Goal: Task Accomplishment & Management: Manage account settings

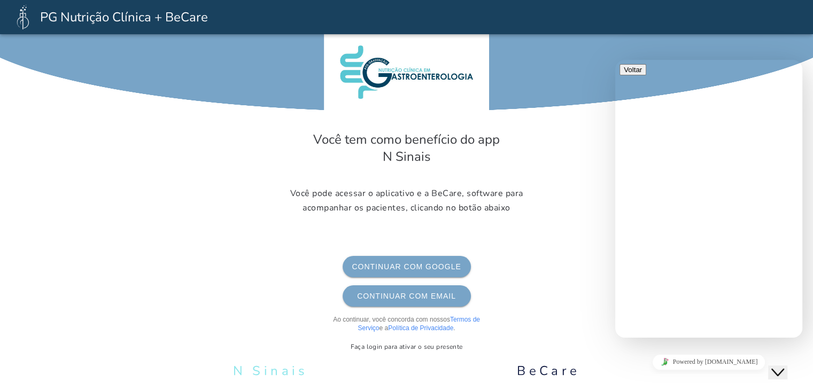
scroll to position [52, 0]
click at [403, 300] on button "Continuar com Email E-mail" at bounding box center [406, 295] width 128 height 21
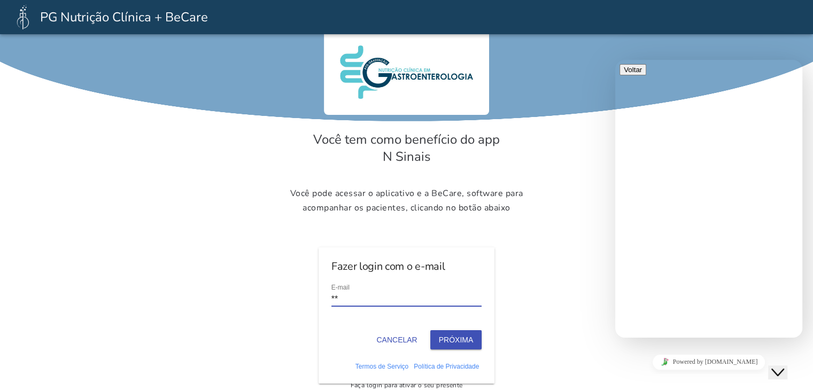
type input "*"
type input "**********"
click at [450, 337] on button "Próxima" at bounding box center [456, 339] width 52 height 19
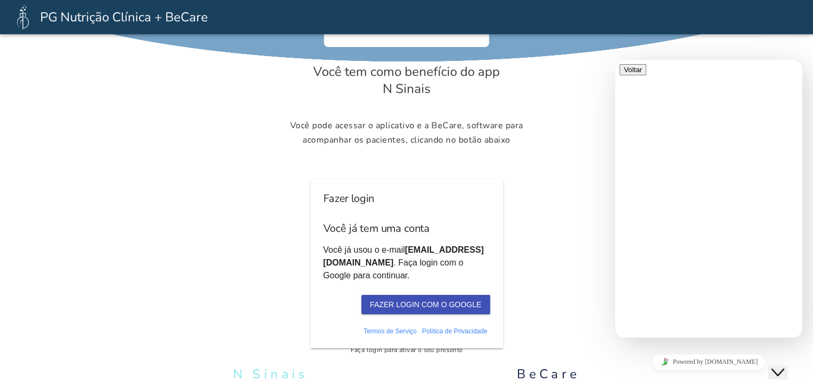
scroll to position [87, 0]
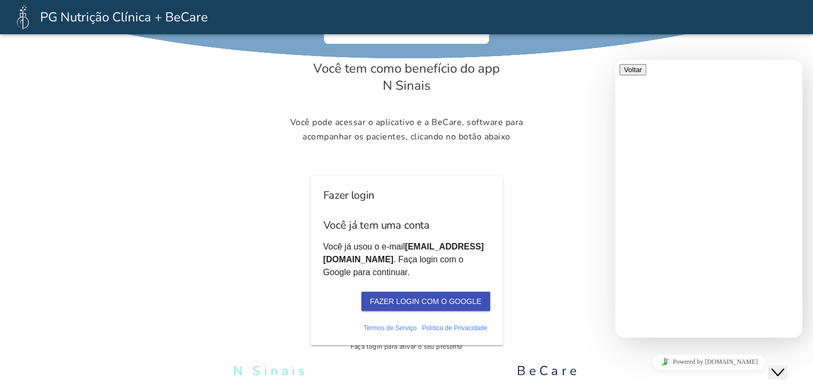
click at [410, 301] on button "Fazer login com o Google" at bounding box center [425, 301] width 128 height 19
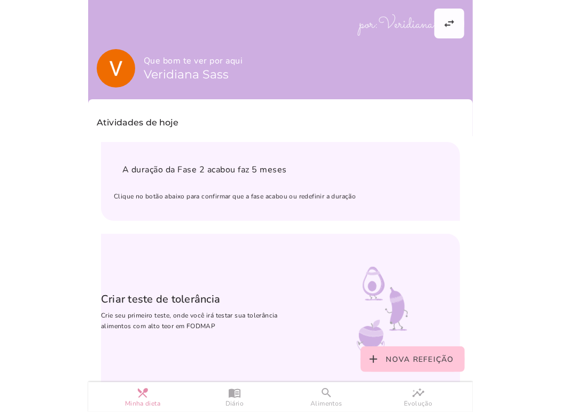
click at [165, 76] on span "Veridiana Sass" at bounding box center [186, 74] width 85 height 14
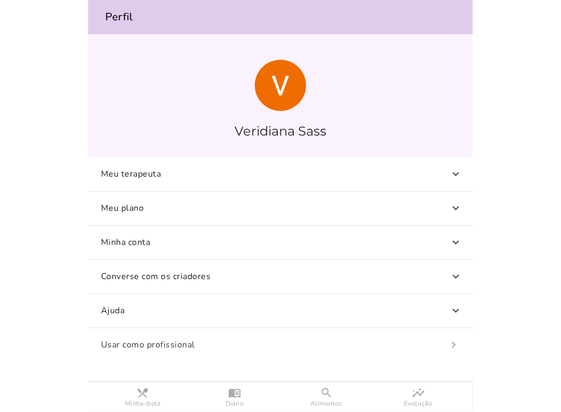
click at [136, 211] on p "Meu plano" at bounding box center [122, 208] width 43 height 13
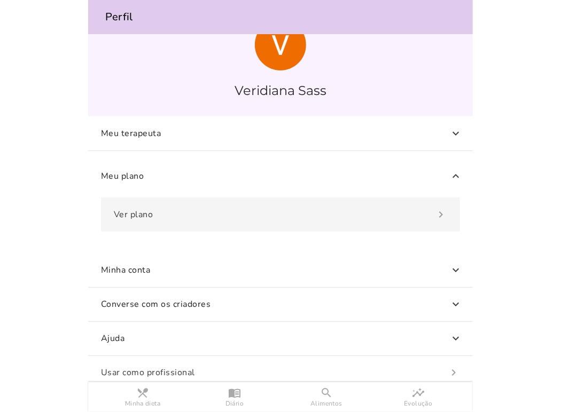
scroll to position [48, 0]
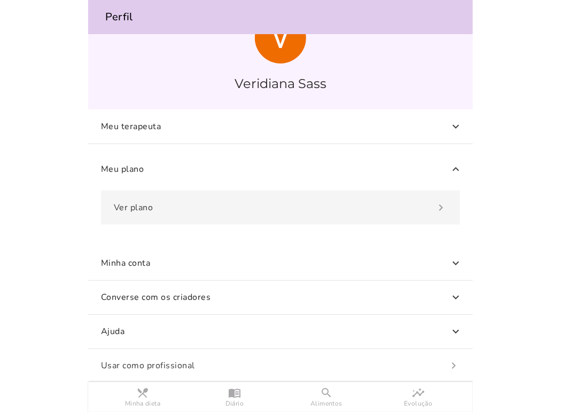
click at [0, 0] on slot "Ver plano" at bounding box center [0, 0] width 0 height 0
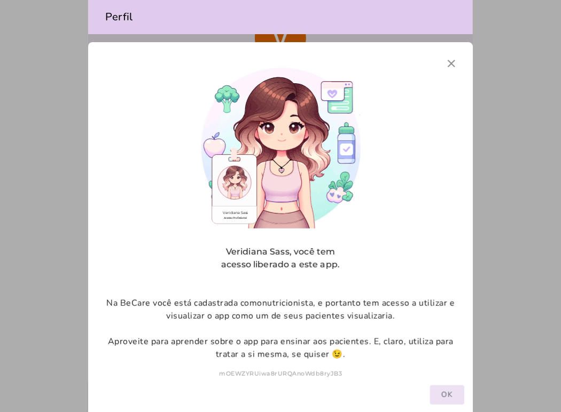
click at [0, 0] on slot "OK" at bounding box center [0, 0] width 0 height 0
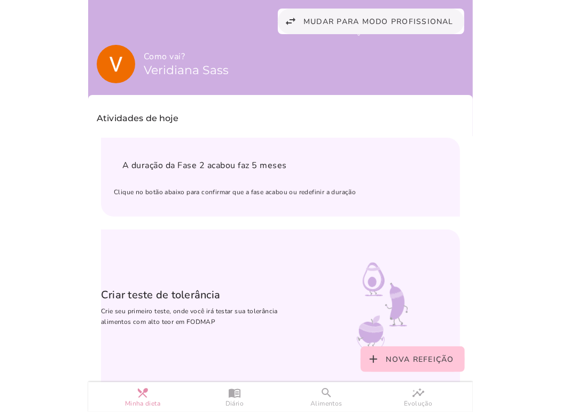
click at [407, 25] on span "Mudar para modo profissional" at bounding box center [378, 22] width 150 height 10
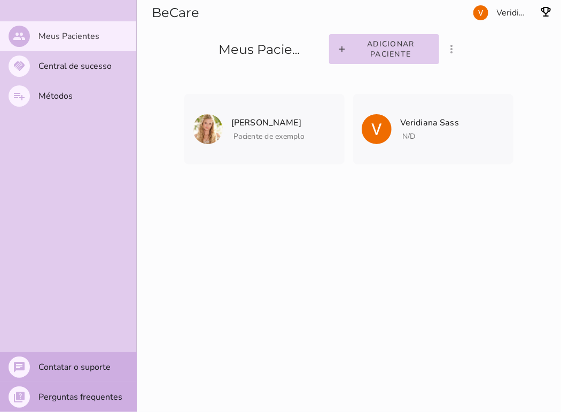
click at [512, 9] on section "Adicionar paciente filter_list_ off Mostrar pacientes convidados e arquivados V…" at bounding box center [442, 34] width 239 height 68
click at [483, 12] on section "Adicionar paciente filter_list_ off Mostrar pacientes convidados e arquivados V…" at bounding box center [442, 34] width 239 height 68
click at [481, 18] on section "Adicionar paciente filter_list_ off Mostrar pacientes convidados e arquivados V…" at bounding box center [442, 34] width 239 height 68
click at [449, 45] on icon "more_vert" at bounding box center [452, 49] width 13 height 13
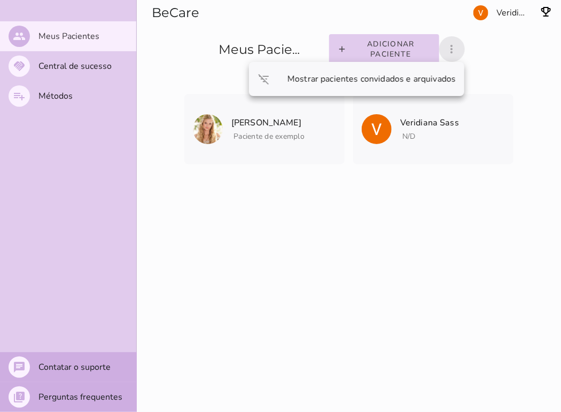
click at [449, 45] on icon "more_vert" at bounding box center [452, 49] width 13 height 13
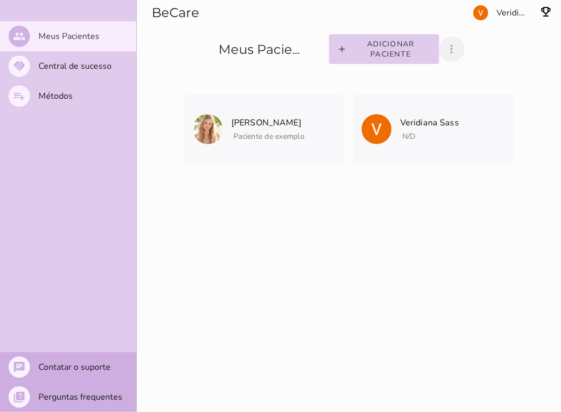
click at [483, 15] on section "Adicionar paciente filter_list_ off Mostrar pacientes convidados e arquivados V…" at bounding box center [442, 34] width 239 height 68
click at [549, 9] on img "button" at bounding box center [546, 11] width 13 height 13
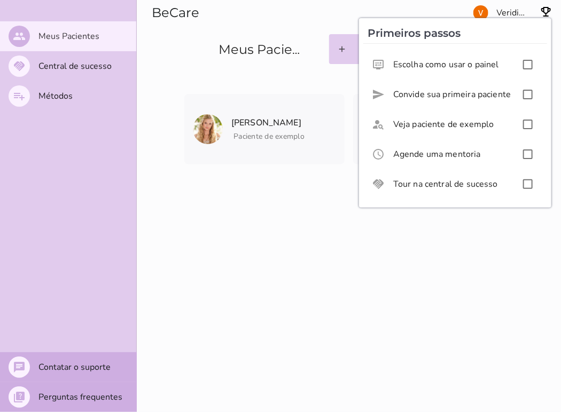
click at [459, 272] on mwc-top-app-bar "BeCare Adicionar paciente filter_list_ off Mostrar pacientes convidados e arqui…" at bounding box center [349, 206] width 424 height 412
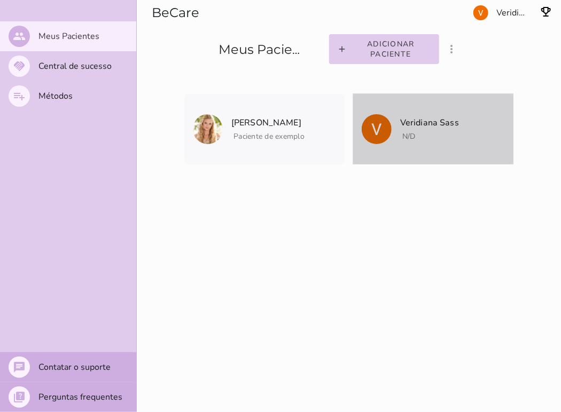
click at [407, 127] on p "Veridiana Sass" at bounding box center [429, 122] width 59 height 15
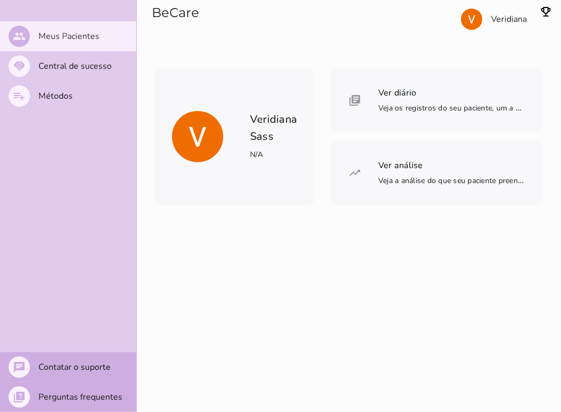
click at [495, 15] on section "Veridiana" at bounding box center [446, 34] width 230 height 68
click at [462, 21] on section "Veridiana" at bounding box center [446, 34] width 230 height 68
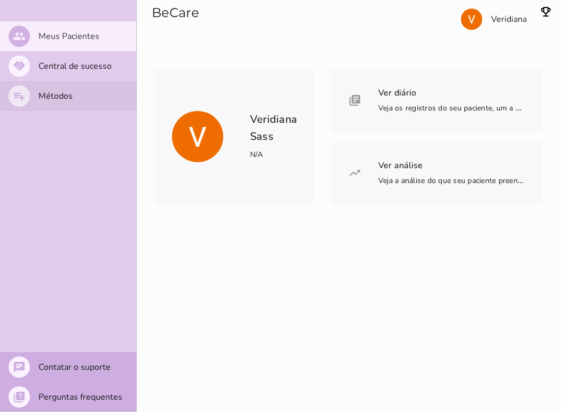
click at [0, 0] on slot "Métodos" at bounding box center [0, 0] width 0 height 0
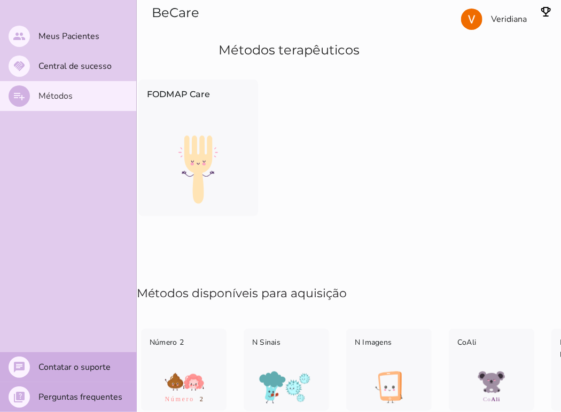
scroll to position [68, 0]
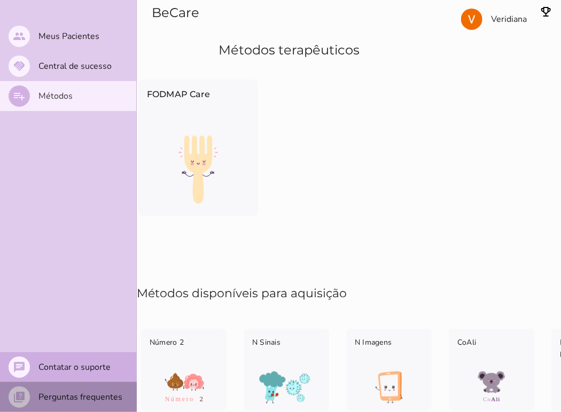
click at [0, 0] on slot "Perguntas frequentes" at bounding box center [0, 0] width 0 height 0
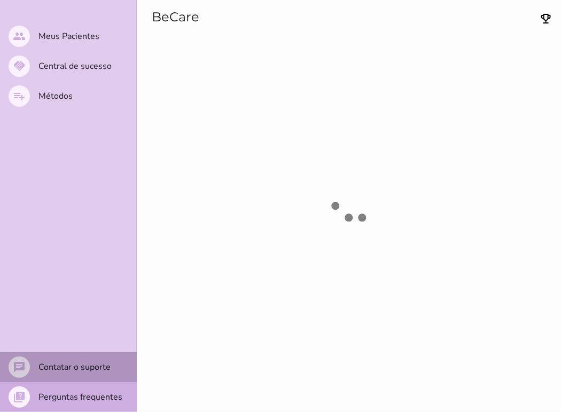
click at [0, 0] on slot "Contatar o suporte" at bounding box center [0, 0] width 0 height 0
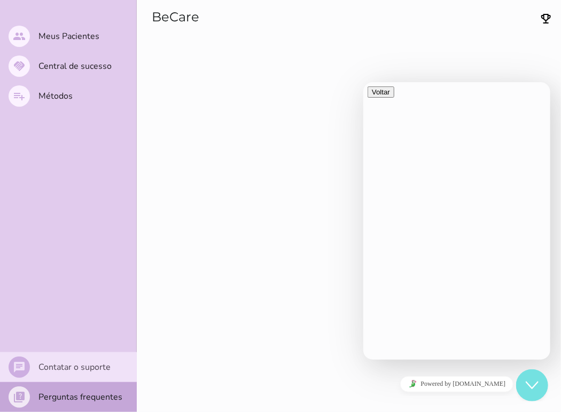
click at [0, 0] on slot "Perguntas frequentes" at bounding box center [0, 0] width 0 height 0
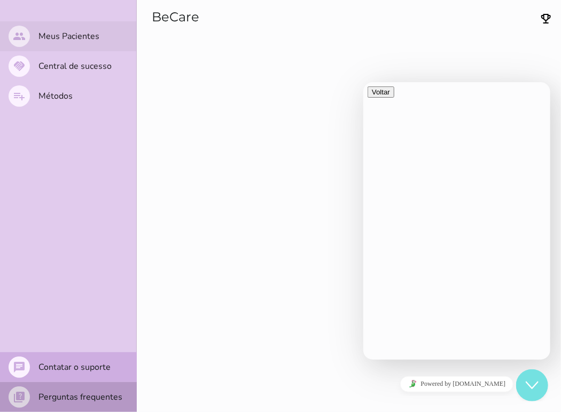
click at [60, 42] on mwc-list-item "people Meus Pacientes" at bounding box center [68, 36] width 136 height 30
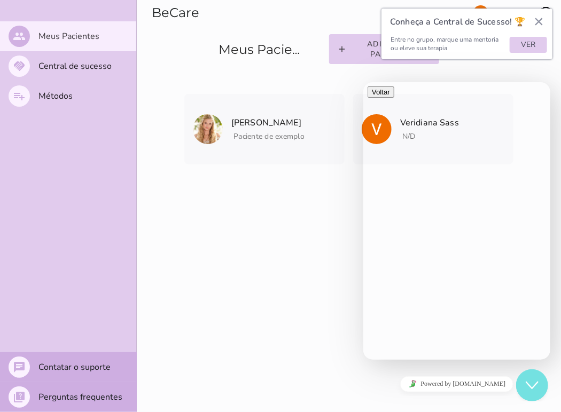
drag, startPoint x: 315, startPoint y: 341, endPoint x: 312, endPoint y: 334, distance: 8.1
click at [314, 337] on mwc-top-app-bar "BeCare Adicionar paciente filter_list_ off Mostrar pacientes convidados e arqui…" at bounding box center [349, 206] width 424 height 412
drag, startPoint x: 535, startPoint y: 93, endPoint x: 483, endPoint y: 85, distance: 52.4
click at [534, 18] on button "×" at bounding box center [539, 21] width 10 height 17
